Goal: Navigation & Orientation: Find specific page/section

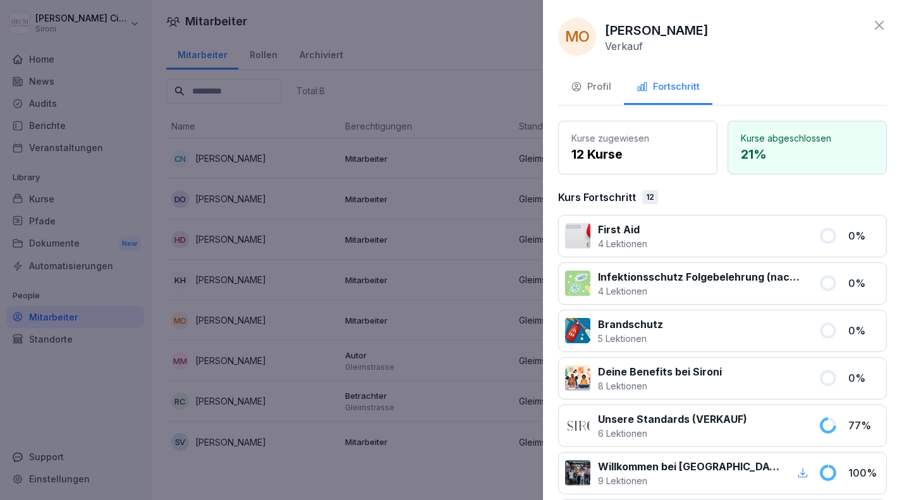
scroll to position [351, 0]
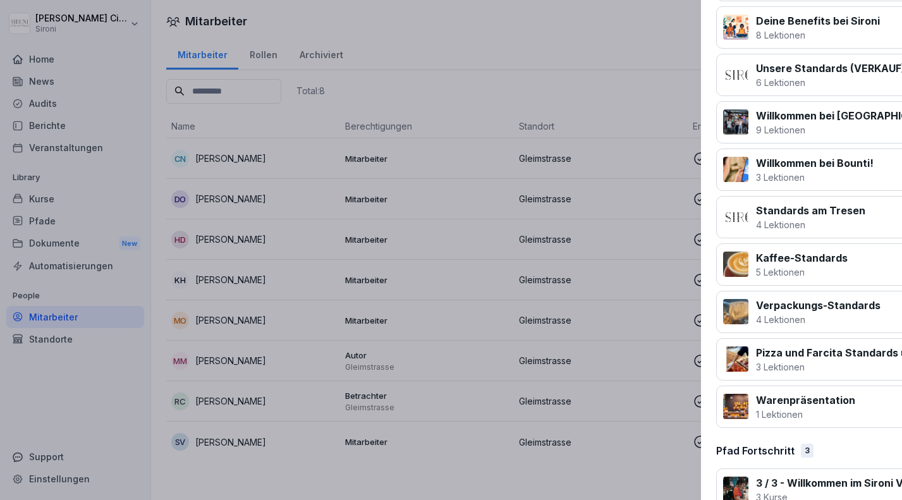
click at [456, 41] on div at bounding box center [451, 250] width 902 height 500
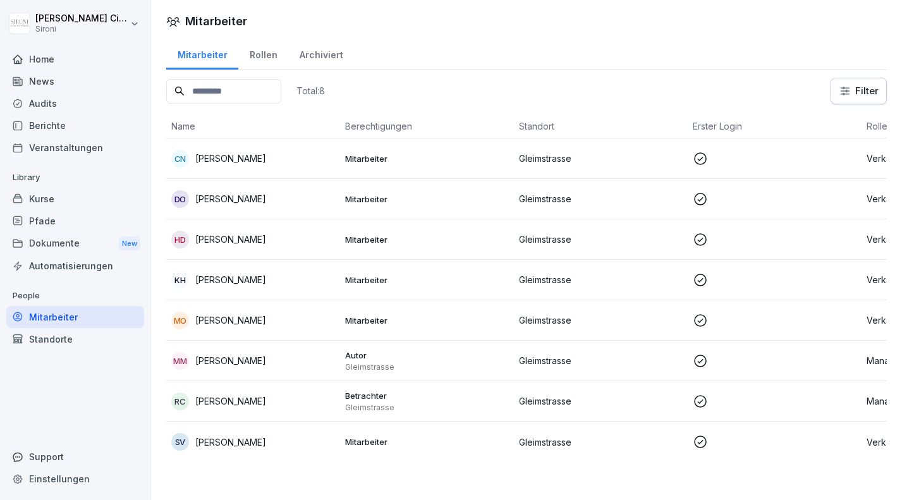
click at [89, 61] on div "Home" at bounding box center [75, 59] width 138 height 22
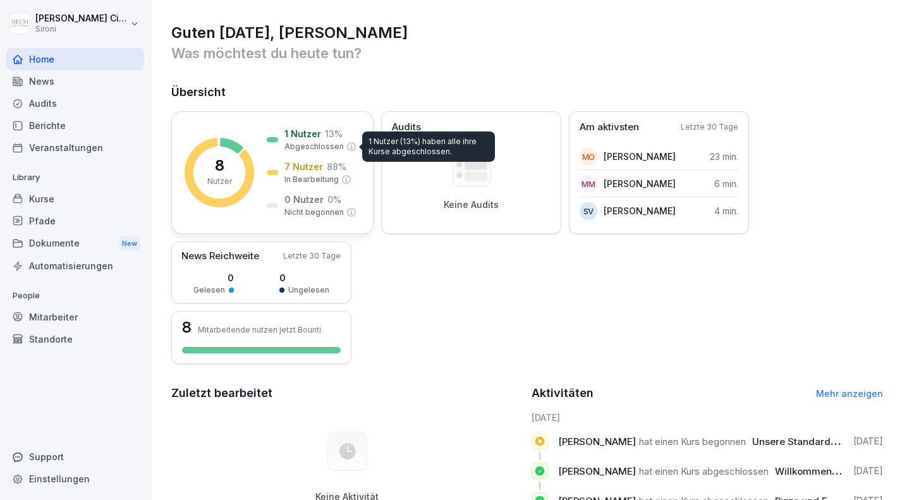
click at [333, 145] on p "Abgeschlossen" at bounding box center [314, 146] width 59 height 11
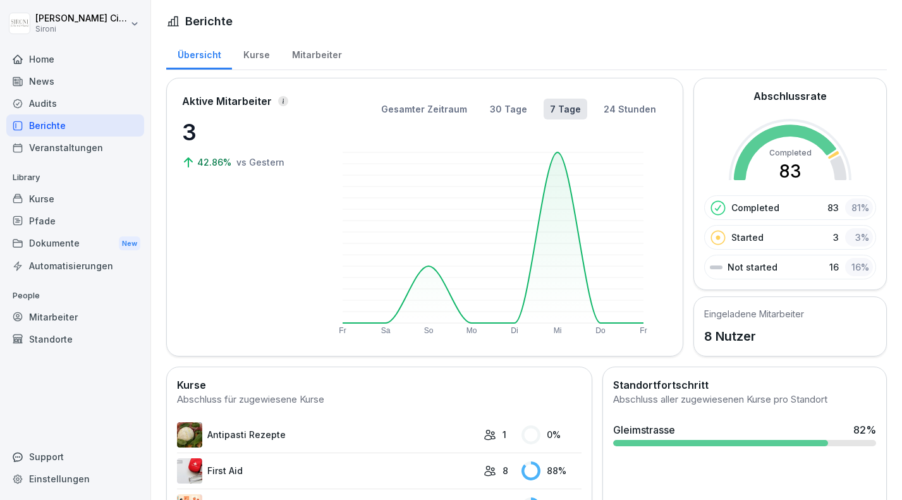
click at [305, 57] on div "Mitarbeiter" at bounding box center [317, 53] width 72 height 32
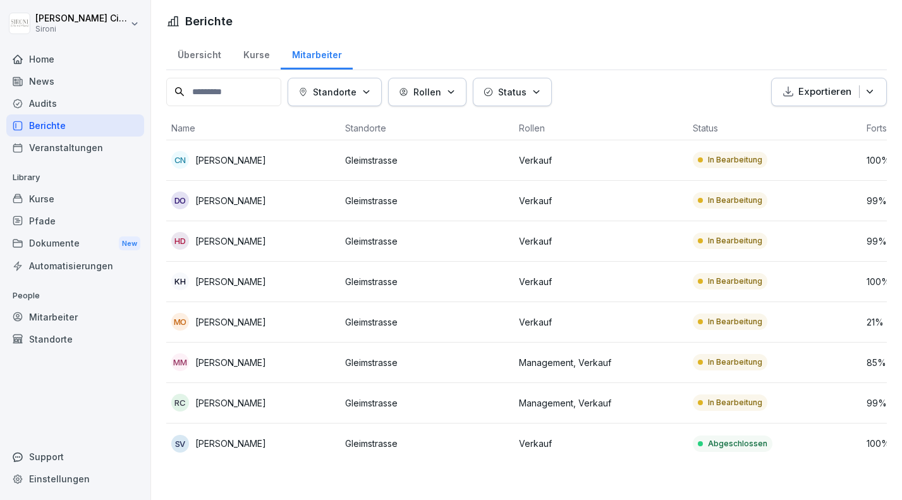
click at [34, 56] on div "Home" at bounding box center [75, 59] width 138 height 22
